Goal: Check status: Check status

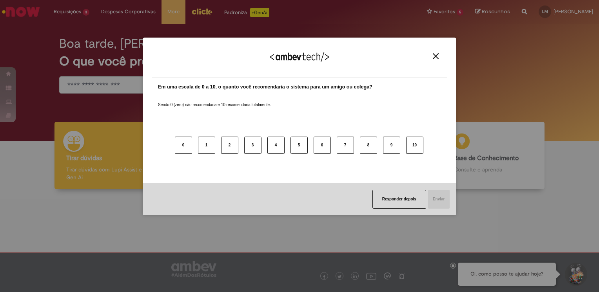
click at [425, 57] on img "Close" at bounding box center [436, 56] width 6 height 6
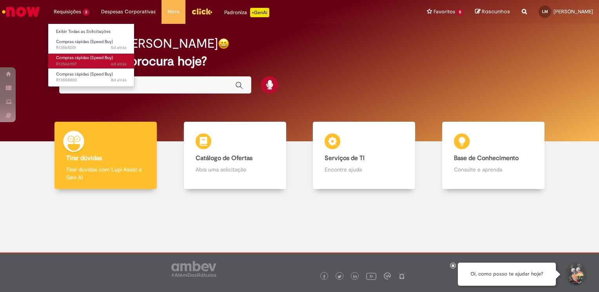
click at [88, 59] on span "Compras rápidas (Speed Buy)" at bounding box center [84, 58] width 57 height 6
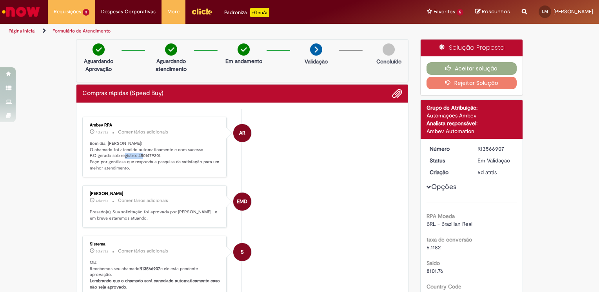
drag, startPoint x: 133, startPoint y: 154, endPoint x: 155, endPoint y: 157, distance: 22.1
click at [155, 157] on p "Bom dia, [PERSON_NAME]! O chamado foi atendido automaticamente e com sucesso. P…" at bounding box center [155, 156] width 131 height 31
copy p "4501479201"
click at [167, 157] on p "Bom dia, [PERSON_NAME]! O chamado foi atendido automaticamente e com sucesso. P…" at bounding box center [155, 156] width 131 height 31
drag, startPoint x: 136, startPoint y: 155, endPoint x: 155, endPoint y: 154, distance: 18.4
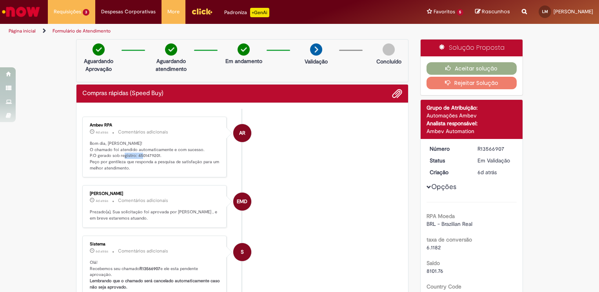
click at [155, 154] on p "Bom dia, [PERSON_NAME]! O chamado foi atendido automaticamente e com sucesso. P…" at bounding box center [155, 156] width 131 height 31
copy p "4501479201"
